Goal: Task Accomplishment & Management: Use online tool/utility

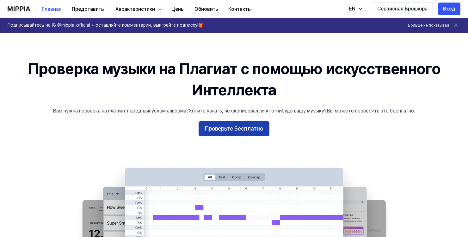
click at [246, 127] on ya-tr-span "Проверьте Бесплатно" at bounding box center [234, 128] width 58 height 9
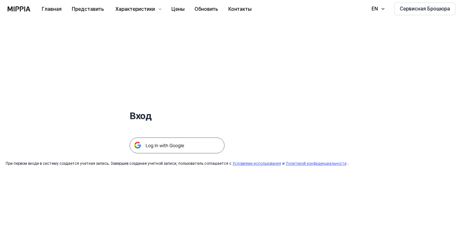
click at [188, 145] on img at bounding box center [177, 145] width 95 height 16
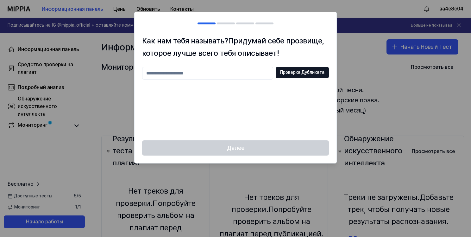
click at [215, 72] on input "text" at bounding box center [207, 73] width 131 height 13
type input "******"
click at [299, 73] on ya-tr-span "Проверка Дубликата" at bounding box center [302, 72] width 44 height 6
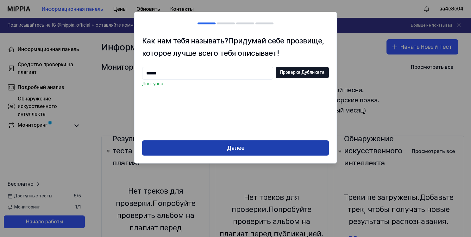
click at [240, 142] on button "Далее" at bounding box center [235, 147] width 187 height 15
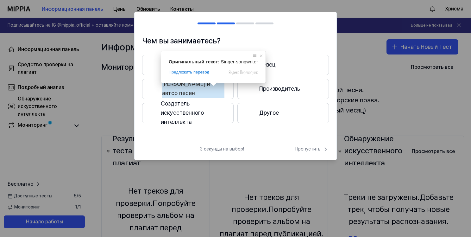
click at [261, 115] on ya-tr-span "Другое" at bounding box center [269, 112] width 20 height 9
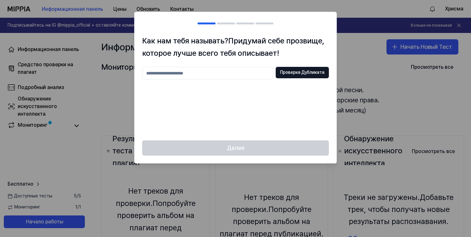
click at [222, 73] on input "text" at bounding box center [207, 73] width 131 height 13
type input "******"
click at [310, 71] on ya-tr-span "Проверка Дубликата" at bounding box center [302, 72] width 44 height 6
click at [88, 123] on div at bounding box center [235, 118] width 471 height 237
click at [374, 79] on div at bounding box center [235, 118] width 471 height 237
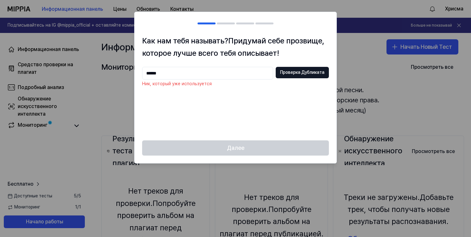
click at [236, 74] on input "******" at bounding box center [207, 73] width 131 height 13
click at [221, 74] on input "******" at bounding box center [207, 73] width 131 height 13
click at [374, 72] on div at bounding box center [235, 118] width 471 height 237
click at [369, 121] on div at bounding box center [235, 118] width 471 height 237
click at [426, 38] on div at bounding box center [235, 118] width 471 height 237
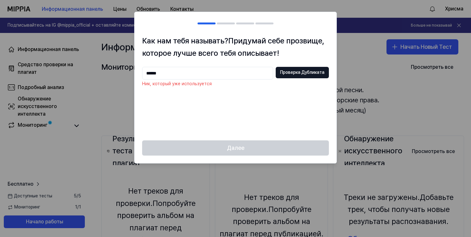
click at [165, 74] on input "******" at bounding box center [207, 73] width 131 height 13
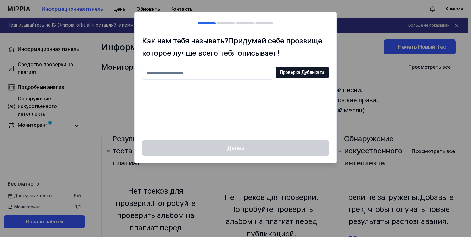
click at [225, 75] on input "text" at bounding box center [207, 73] width 131 height 13
type input "********"
click at [288, 70] on ya-tr-span "Проверка Дубликата" at bounding box center [302, 72] width 44 height 6
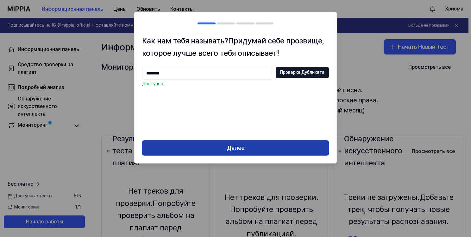
click at [218, 143] on button "Далее" at bounding box center [235, 147] width 187 height 15
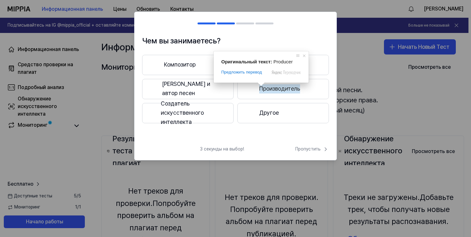
click at [262, 89] on ya-tr-span "Производитель" at bounding box center [279, 88] width 41 height 9
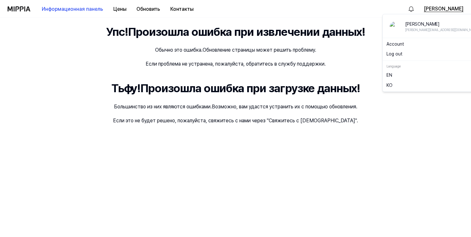
click at [447, 9] on ya-tr-span "[PERSON_NAME]" at bounding box center [444, 9] width 40 height 8
click at [19, 9] on img at bounding box center [19, 8] width 23 height 5
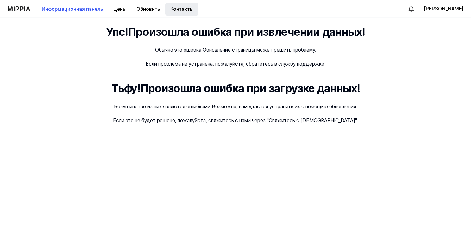
click at [179, 12] on ya-tr-span "Контакты" at bounding box center [181, 9] width 23 height 8
click at [153, 12] on ya-tr-span "Обновить" at bounding box center [148, 9] width 24 height 8
click at [122, 7] on ya-tr-span "Цены" at bounding box center [119, 9] width 13 height 8
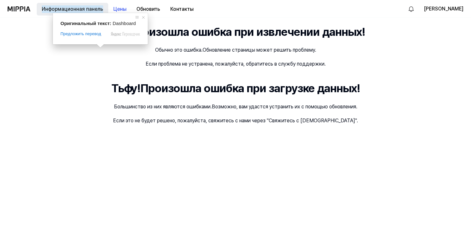
click at [76, 10] on ya-tr-span "Информационная панель" at bounding box center [72, 9] width 61 height 8
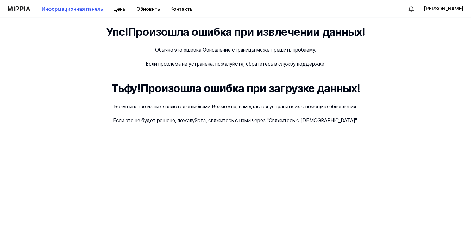
click at [10, 9] on img at bounding box center [19, 8] width 23 height 5
click at [454, 9] on ya-tr-span "[PERSON_NAME]" at bounding box center [444, 9] width 40 height 8
click at [398, 47] on link "Account" at bounding box center [434, 44] width 96 height 6
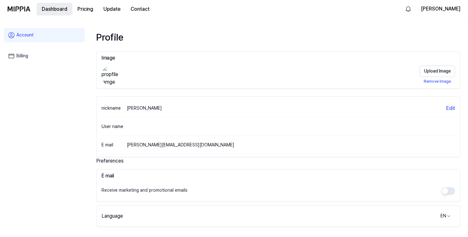
click at [44, 10] on button "Dashboard" at bounding box center [55, 9] width 36 height 13
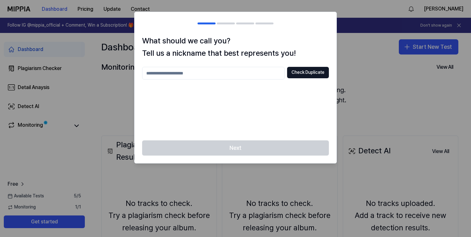
click at [209, 72] on input "text" at bounding box center [213, 73] width 142 height 13
type input "******"
click at [299, 70] on button "Check Duplicate" at bounding box center [308, 72] width 42 height 11
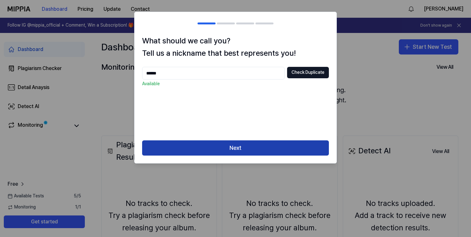
click at [217, 146] on button "Next" at bounding box center [235, 147] width 187 height 15
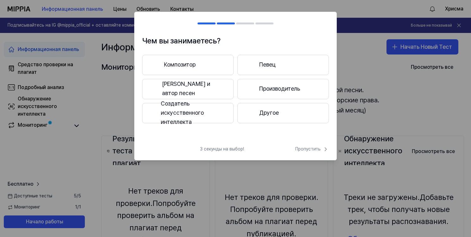
click at [219, 92] on ya-tr-span "[PERSON_NAME] и автор песен" at bounding box center [193, 88] width 62 height 18
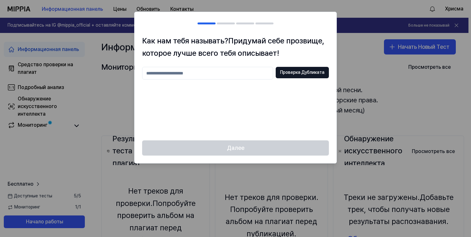
click at [240, 67] on input "text" at bounding box center [207, 73] width 131 height 13
type input "********"
click at [308, 71] on ya-tr-span "Проверка Дубликата" at bounding box center [302, 72] width 44 height 6
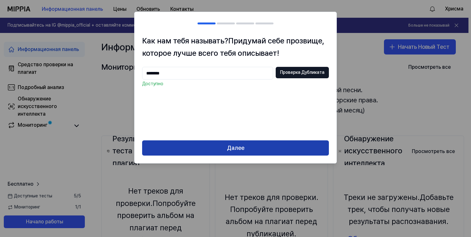
click at [212, 146] on button "Далее" at bounding box center [235, 147] width 187 height 15
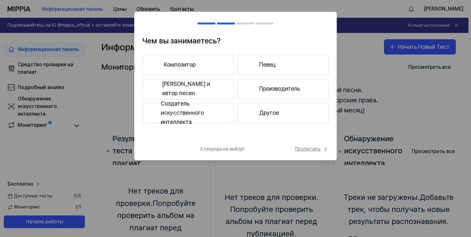
click at [306, 148] on ya-tr-span "Пропустить" at bounding box center [307, 149] width 25 height 6
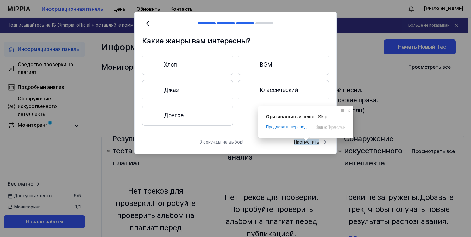
click at [306, 142] on ya-tr-span "Пропустить" at bounding box center [306, 142] width 25 height 6
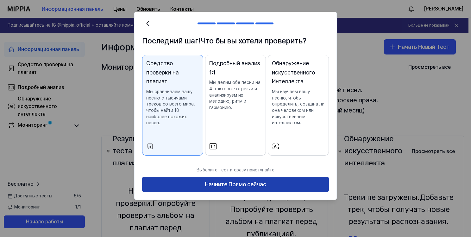
click at [195, 183] on button "Начните Прямо сейчас" at bounding box center [235, 184] width 187 height 15
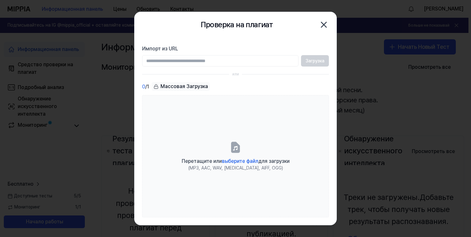
click at [190, 61] on input "Импорт из URL" at bounding box center [220, 60] width 156 height 11
click at [195, 61] on input "Импорт из URL" at bounding box center [220, 60] width 156 height 11
click at [224, 46] on label "Импорт из URL" at bounding box center [235, 49] width 187 height 8
click at [224, 55] on input "Импорт из URL" at bounding box center [220, 60] width 156 height 11
click at [224, 46] on label "Импорт из URL" at bounding box center [235, 49] width 187 height 8
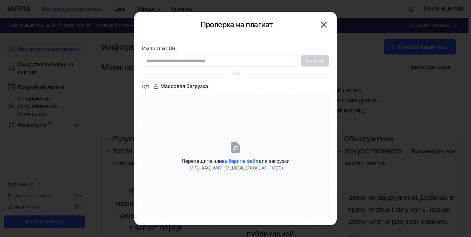
click at [224, 55] on input "Импорт из URL" at bounding box center [220, 60] width 156 height 11
click at [327, 24] on icon "button" at bounding box center [324, 25] width 10 height 10
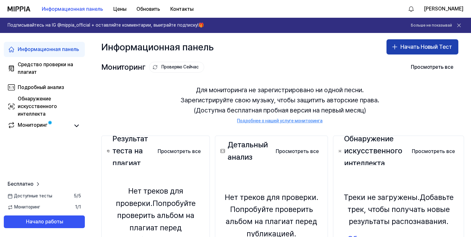
click at [393, 46] on icon "button" at bounding box center [395, 47] width 8 height 8
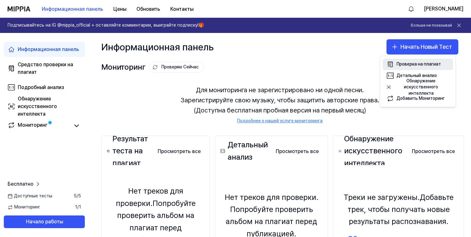
click at [405, 66] on ya-tr-span "Проверка на плагиат" at bounding box center [419, 63] width 44 height 5
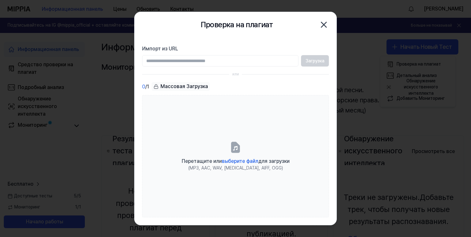
click at [307, 68] on section "Импорт из URL Загрузка или 0 / 1 Массовая Загрузка Перетащите или выберите файл…" at bounding box center [236, 130] width 202 height 187
click at [224, 62] on input "Импорт из URL" at bounding box center [220, 60] width 156 height 11
click at [225, 58] on input "Импорт из URL" at bounding box center [220, 60] width 156 height 11
click at [236, 34] on div "Проверка на плагиат Закрыть" at bounding box center [236, 24] width 202 height 25
click at [324, 24] on icon "button" at bounding box center [323, 24] width 5 height 5
